Goal: Task Accomplishment & Management: Use online tool/utility

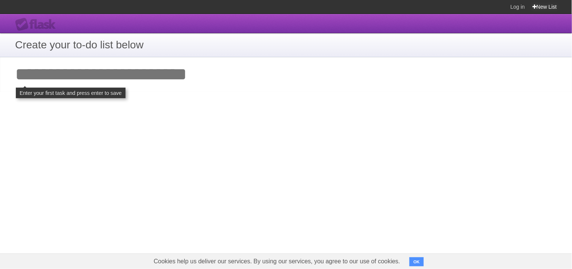
click at [515, 3] on link "New List" at bounding box center [545, 7] width 25 height 14
